Goal: Information Seeking & Learning: Learn about a topic

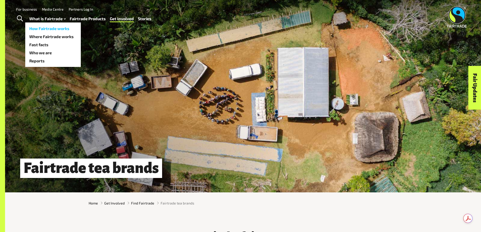
click at [55, 29] on link "How Fairtrade works" at bounding box center [53, 29] width 56 height 8
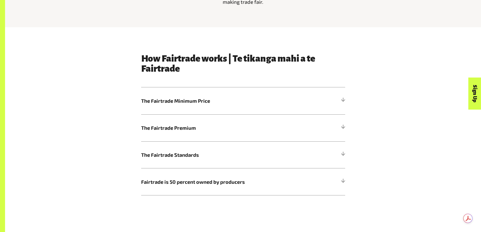
scroll to position [278, 0]
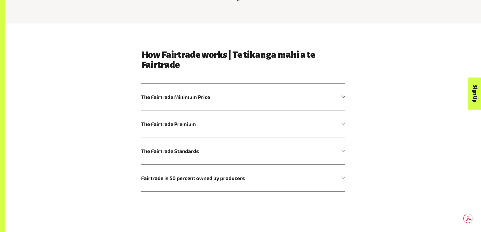
click at [281, 104] on h5 "The Fairtrade Minimum Price" at bounding box center [243, 97] width 204 height 27
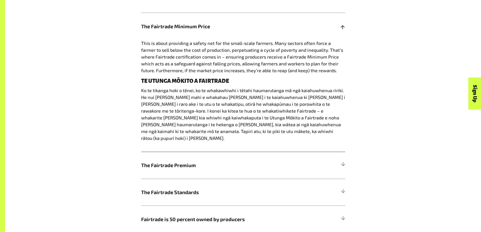
scroll to position [379, 0]
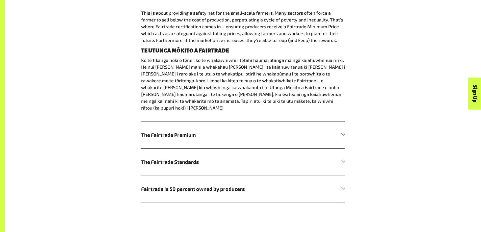
click at [263, 131] on span "The Fairtrade Premium" at bounding box center [217, 135] width 153 height 8
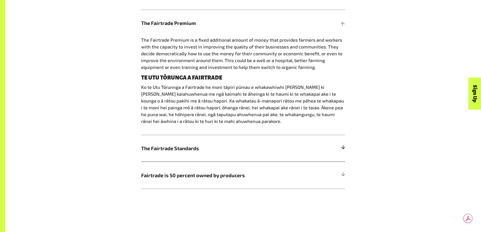
click at [247, 152] on span "The Fairtrade Standards" at bounding box center [217, 149] width 153 height 8
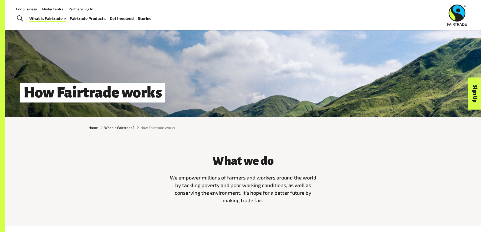
scroll to position [0, 0]
